Goal: Task Accomplishment & Management: Complete application form

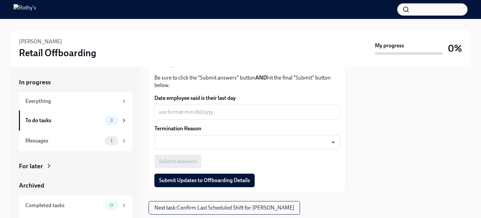
scroll to position [317, 0]
click at [199, 104] on div "x ​" at bounding box center [247, 111] width 186 height 15
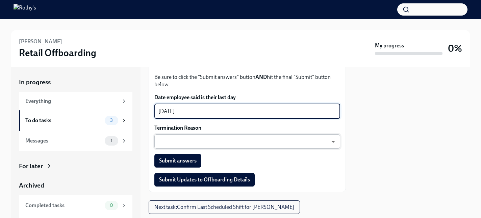
type textarea "[DATE]"
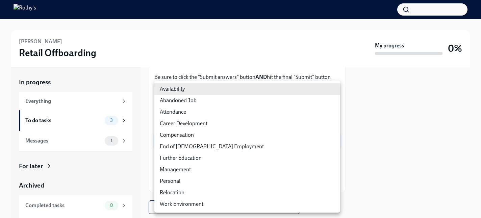
click at [198, 121] on body "[PERSON_NAME] Retail Offboarding My progress 0% In progress Everything To do ta…" at bounding box center [240, 109] width 481 height 218
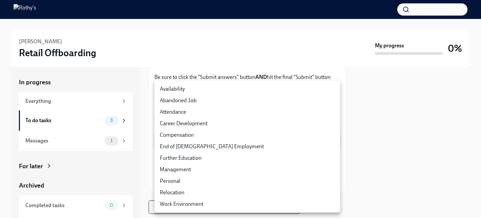
click at [200, 181] on li "Personal" at bounding box center [247, 180] width 186 height 11
type input "-YaAVYeQu"
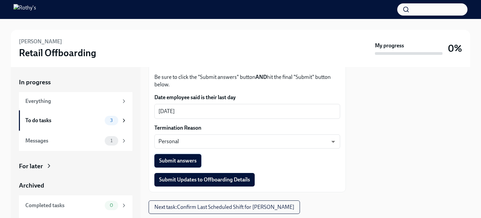
click at [186, 154] on button "Submit answers" at bounding box center [177, 161] width 47 height 14
click at [256, 203] on span "Next task : Confirm Last Scheduled Shift for [PERSON_NAME]" at bounding box center [224, 206] width 140 height 7
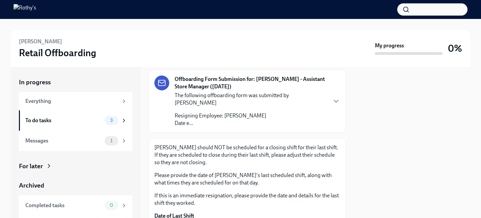
scroll to position [54, 0]
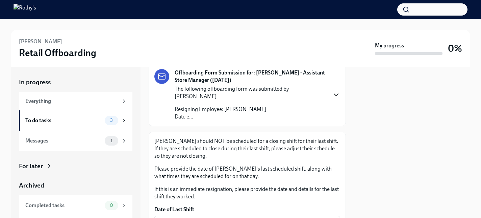
click at [334, 94] on icon "button" at bounding box center [336, 95] width 4 height 2
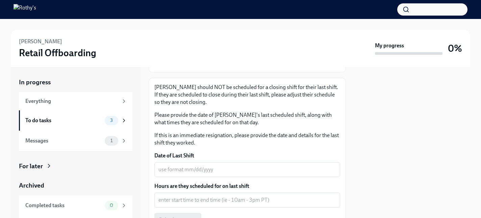
scroll to position [225, 0]
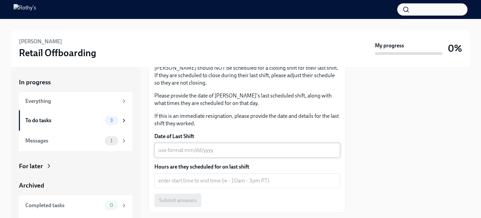
click at [182, 146] on textarea "Date of Last Shift" at bounding box center [247, 150] width 178 height 8
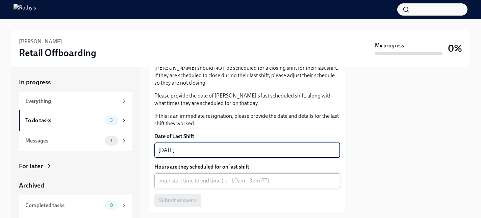
type textarea "[DATE]"
click at [191, 176] on textarea "Hours are they scheduled for on last shift" at bounding box center [247, 180] width 178 height 8
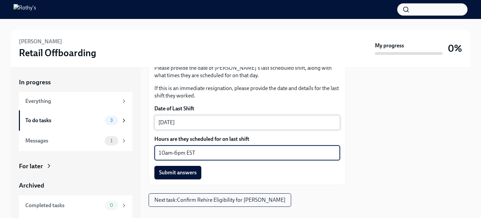
scroll to position [255, 0]
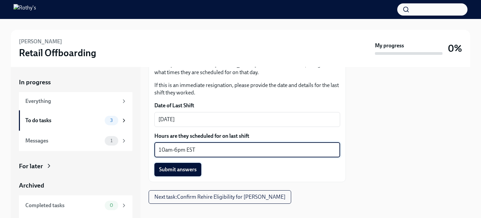
type textarea "10am-6pm EST"
click at [171, 166] on span "Submit answers" at bounding box center [177, 169] width 37 height 7
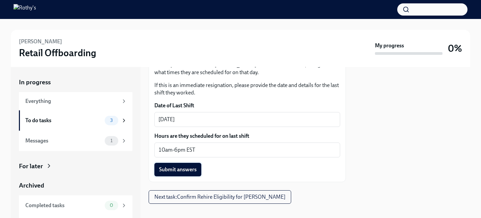
scroll to position [245, 0]
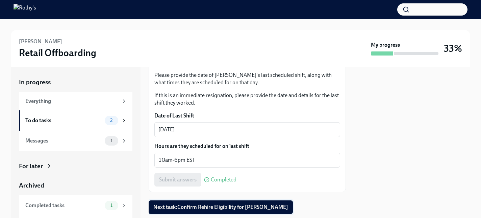
click at [219, 200] on button "Next task : Confirm Rehire Eligibility for [PERSON_NAME]" at bounding box center [221, 207] width 144 height 14
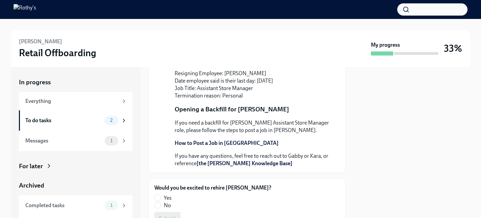
scroll to position [108, 0]
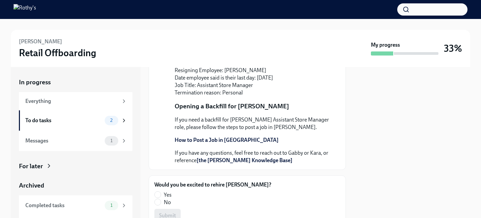
click at [165, 198] on span "No" at bounding box center [167, 201] width 7 height 7
click at [161, 199] on input "No" at bounding box center [158, 202] width 6 height 6
radio input "true"
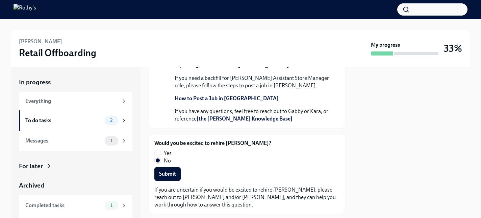
scroll to position [150, 0]
click at [175, 170] on span "Submit" at bounding box center [167, 173] width 17 height 7
click at [80, 125] on div "To do tasks 1" at bounding box center [76, 120] width 102 height 9
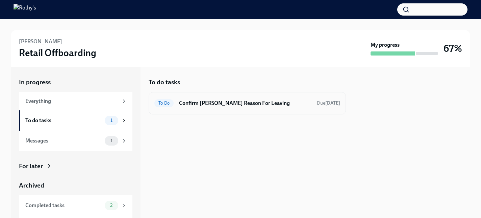
click at [193, 111] on div "To Do Confirm [PERSON_NAME] Reason For Leaving Due [DATE]" at bounding box center [247, 103] width 197 height 22
click at [193, 100] on h6 "Confirm [PERSON_NAME] Reason For Leaving" at bounding box center [245, 102] width 132 height 7
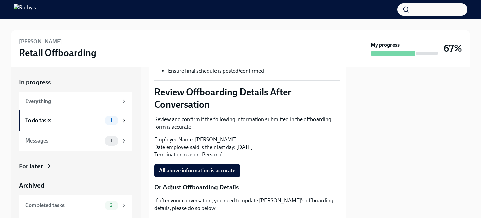
scroll to position [180, 0]
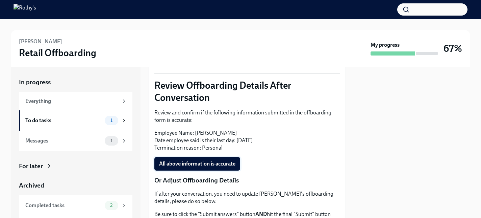
click at [221, 157] on button "All above information is accurate" at bounding box center [197, 164] width 86 height 14
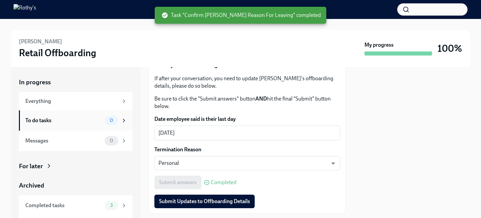
scroll to position [18, 0]
